Goal: Find specific page/section: Find specific page/section

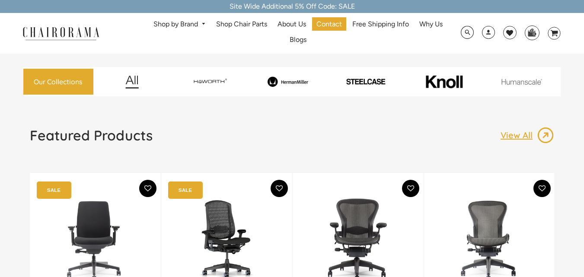
click at [197, 22] on link "Shop by Brand" at bounding box center [179, 24] width 61 height 13
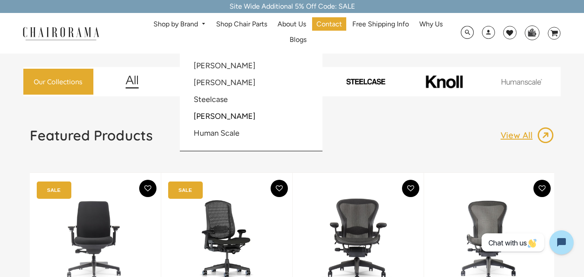
click at [239, 127] on li "Human Scale" at bounding box center [228, 133] width 79 height 16
click at [239, 131] on link "Human Scale" at bounding box center [217, 133] width 46 height 10
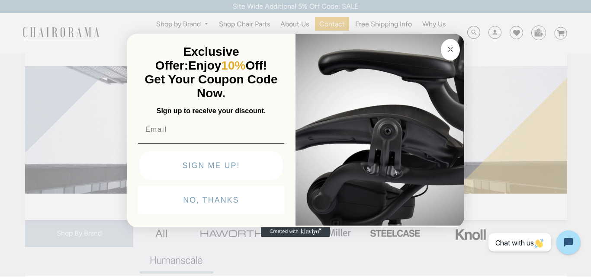
click at [452, 50] on circle "Close dialog" at bounding box center [451, 49] width 10 height 10
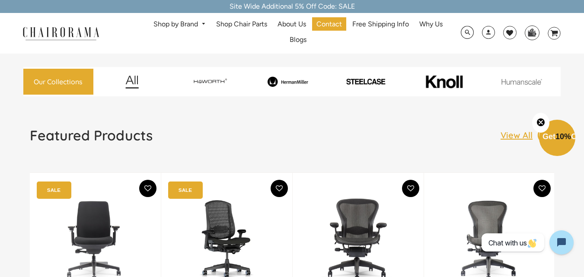
click at [181, 21] on link "Shop by Brand" at bounding box center [179, 24] width 61 height 13
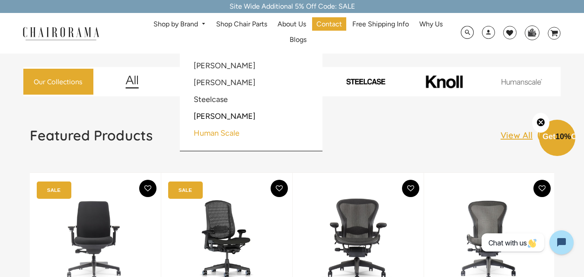
click at [201, 130] on link "Human Scale" at bounding box center [217, 133] width 46 height 10
